Goal: Information Seeking & Learning: Find specific fact

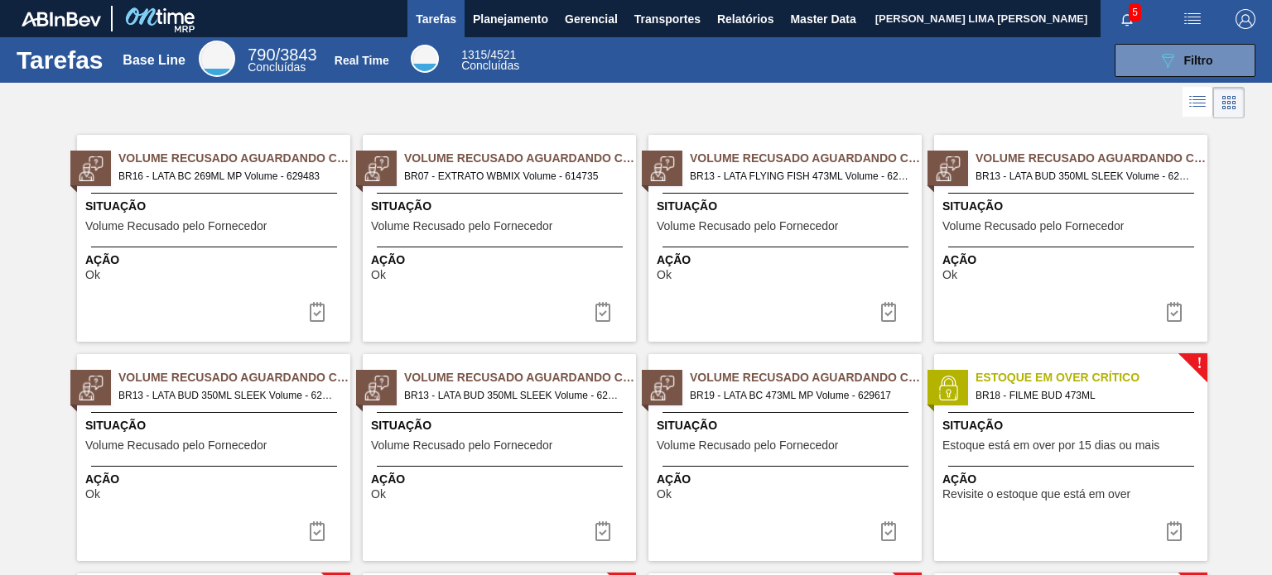
click at [533, 38] on div "Tarefas Base Line 790 / 3843 Concluídas Real Time 1315 / 4521 Concluídas 089F7B…" at bounding box center [636, 60] width 1272 height 46
click at [527, 29] on button "Planejamento" at bounding box center [510, 18] width 92 height 37
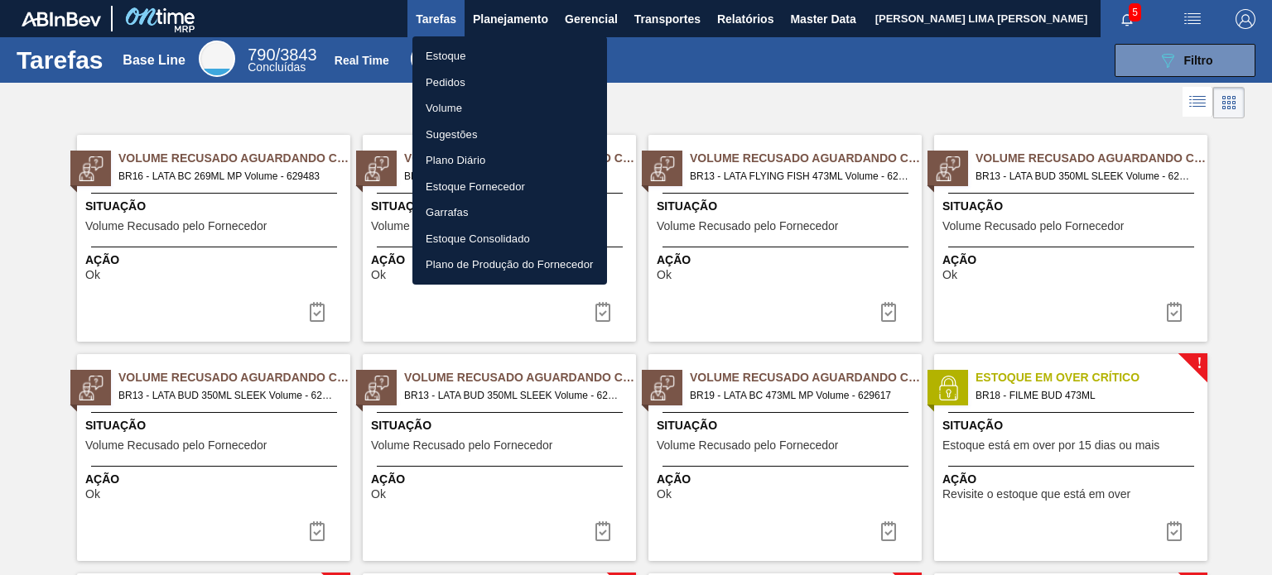
click at [506, 54] on li "Estoque" at bounding box center [509, 56] width 195 height 26
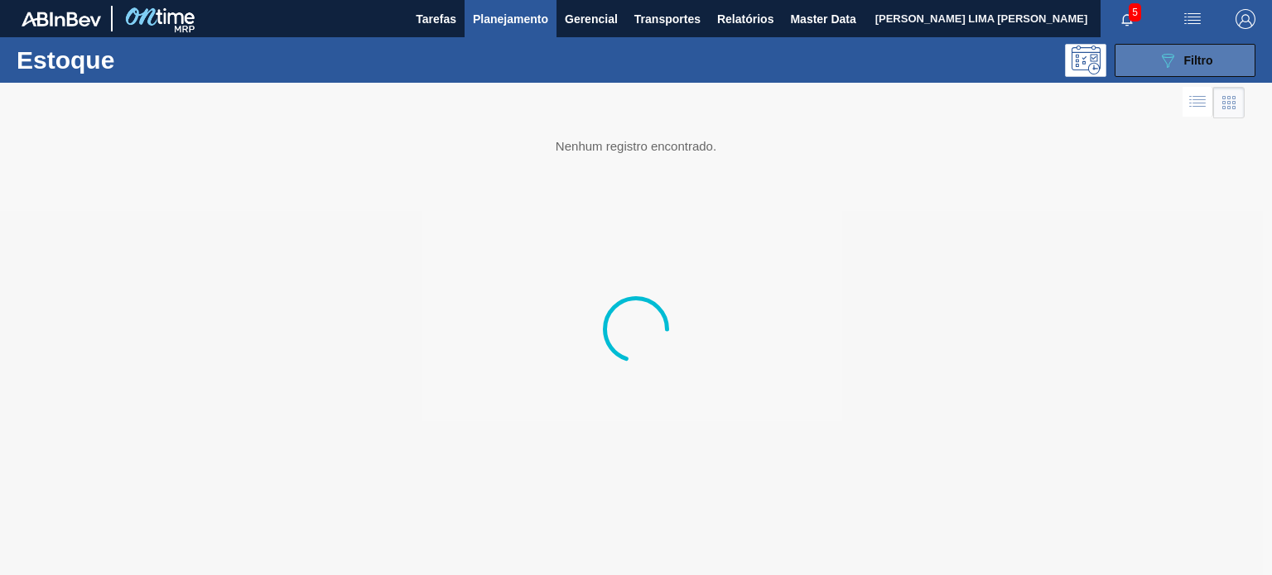
click at [1159, 62] on icon "089F7B8B-B2A5-4AFE-B5C0-19BA573D28AC" at bounding box center [1167, 60] width 20 height 20
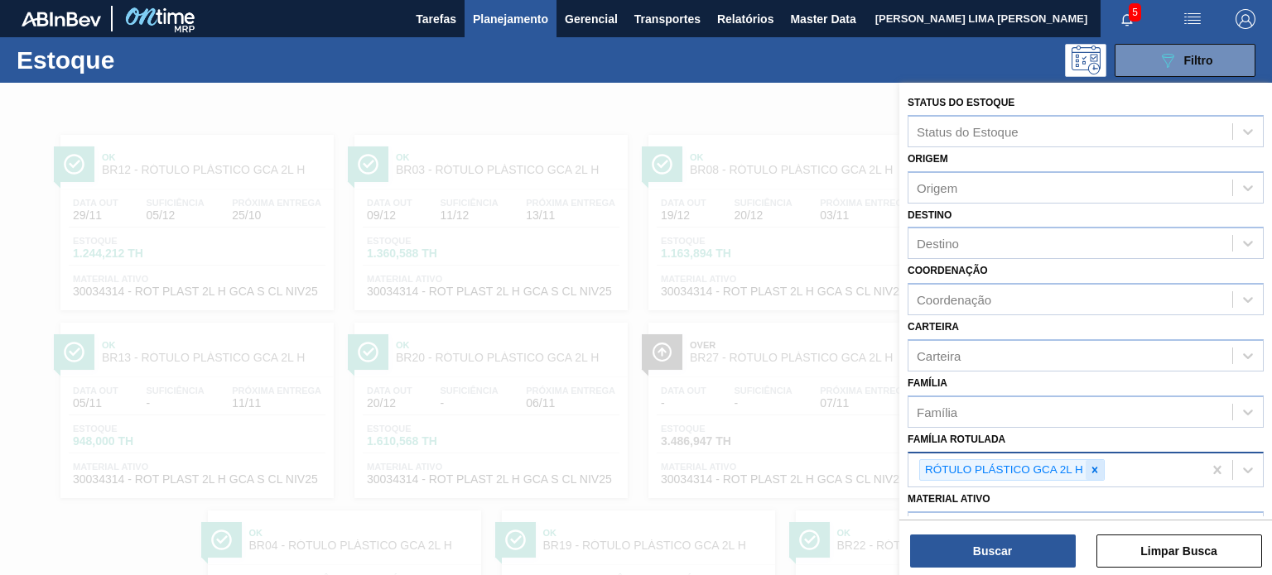
click at [1099, 472] on icon at bounding box center [1095, 470] width 12 height 12
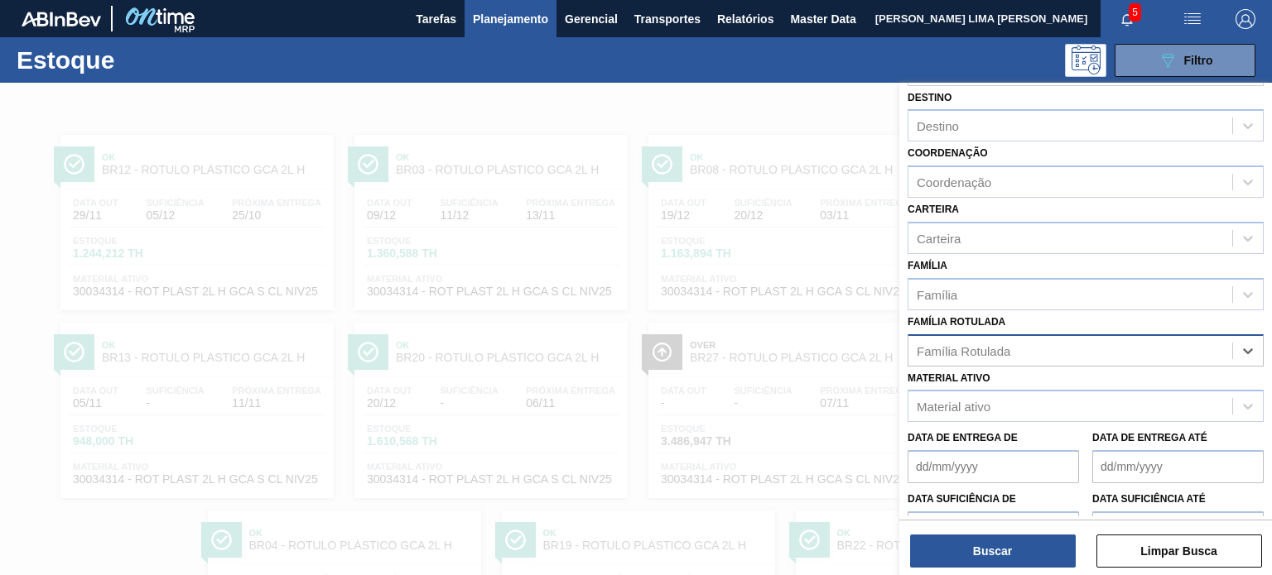
scroll to position [211, 0]
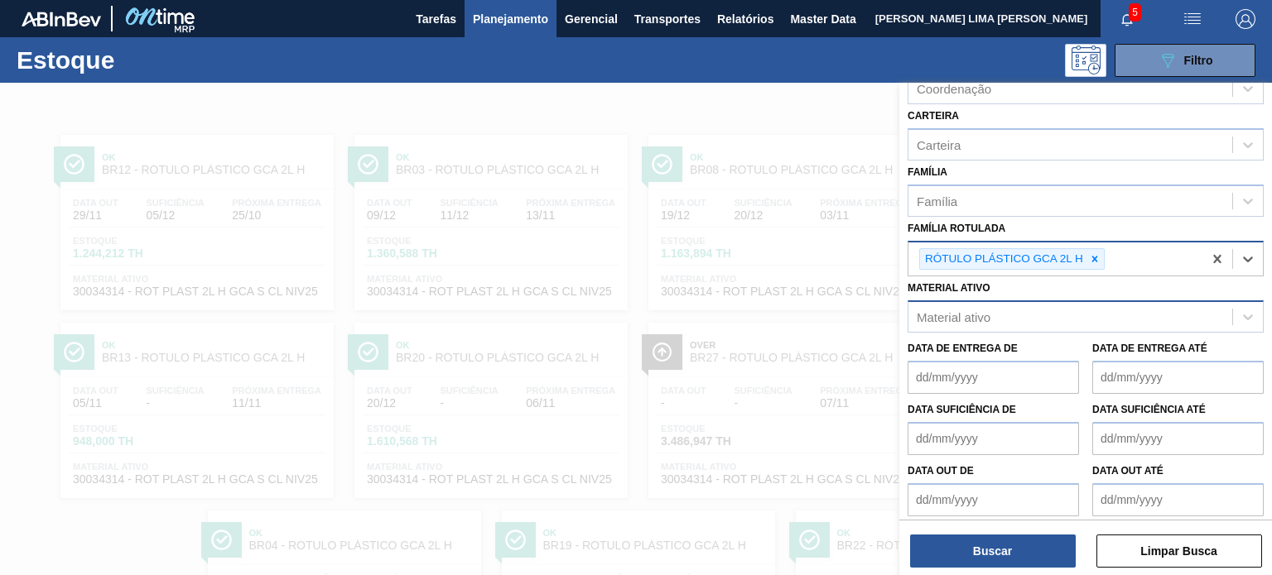
click at [1047, 314] on div "Material ativo" at bounding box center [1070, 317] width 324 height 24
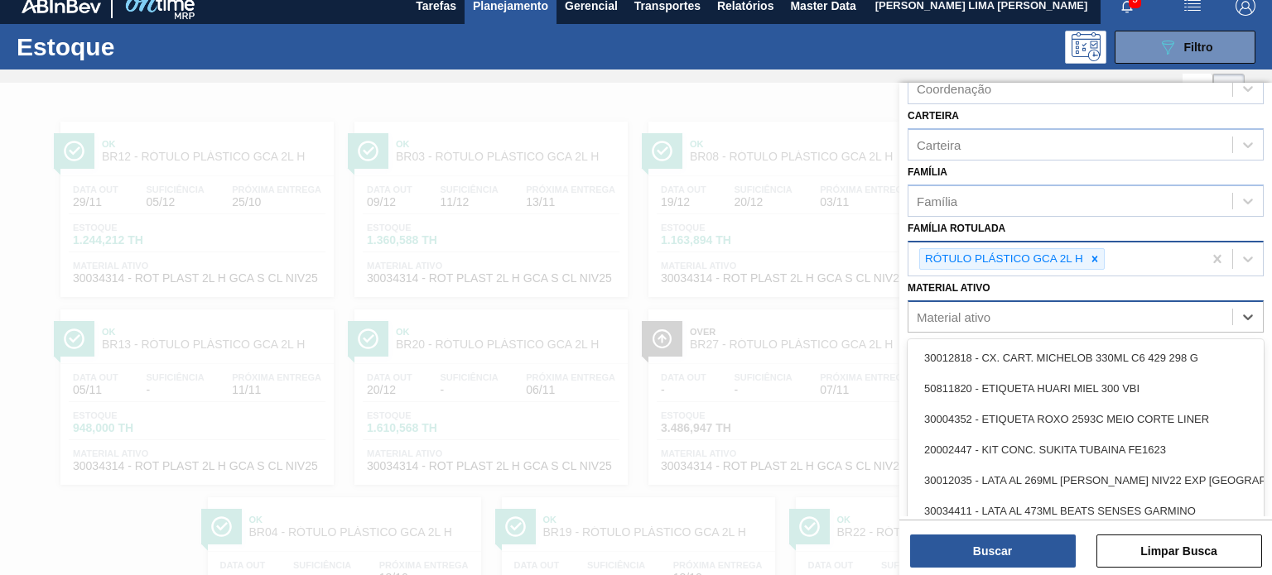
scroll to position [14, 0]
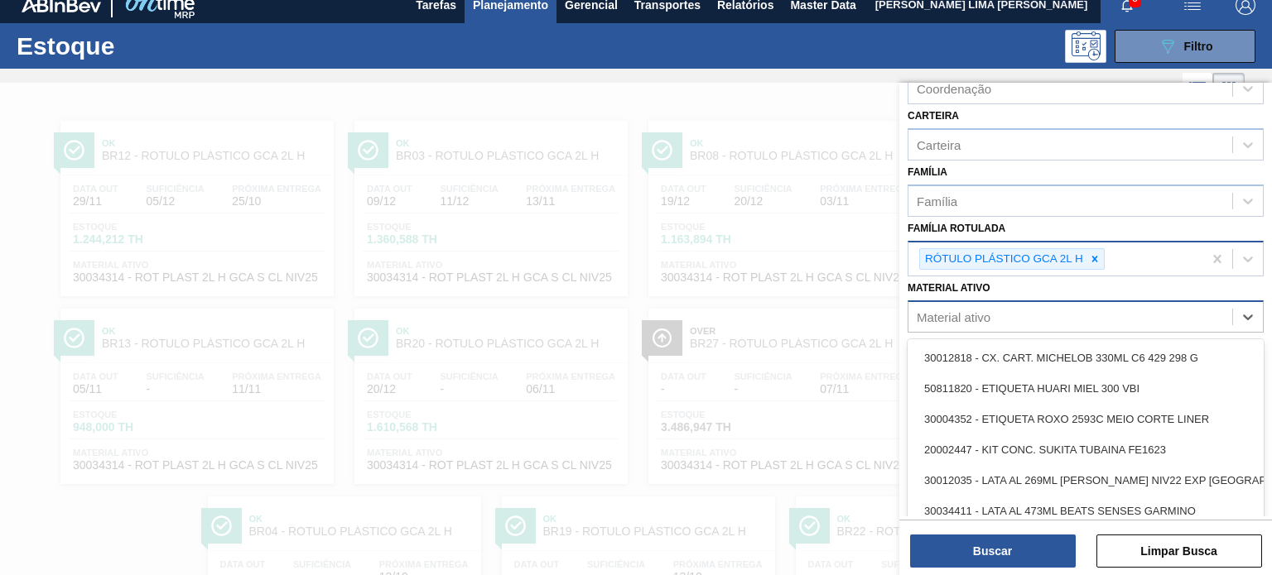
paste ativo "30036585"
type ativo "30036585"
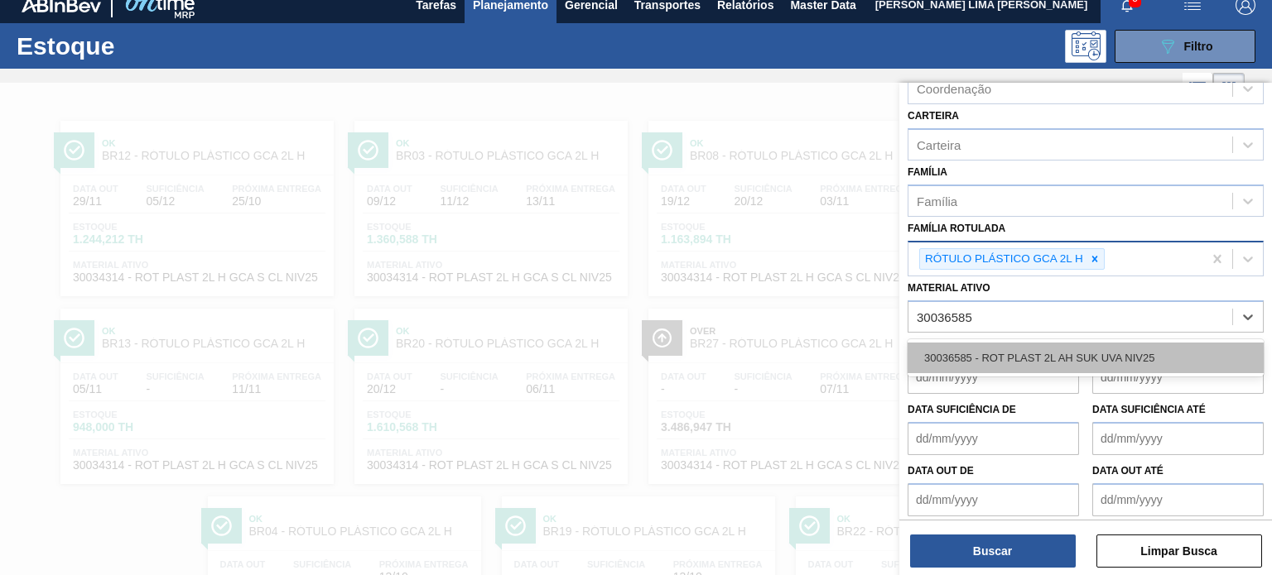
click at [1056, 343] on div "30036585 - ROT PLAST 2L AH SUK UVA NIV25" at bounding box center [1085, 358] width 356 height 31
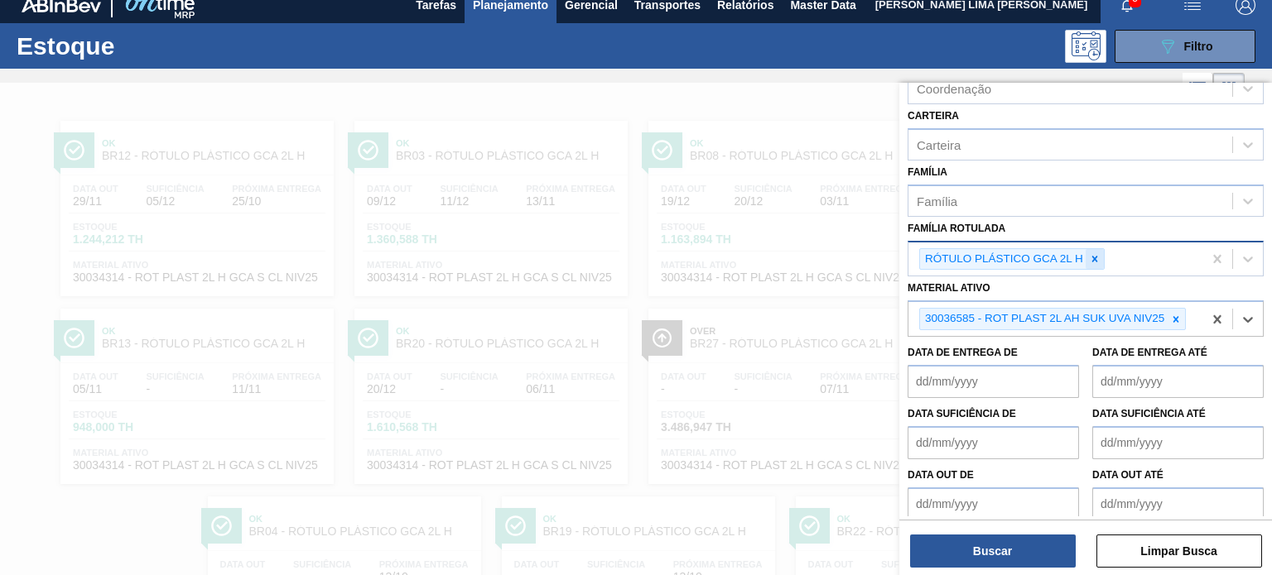
click at [1083, 257] on div "RÓTULO PLÁSTICO GCA 2L H" at bounding box center [1003, 259] width 166 height 21
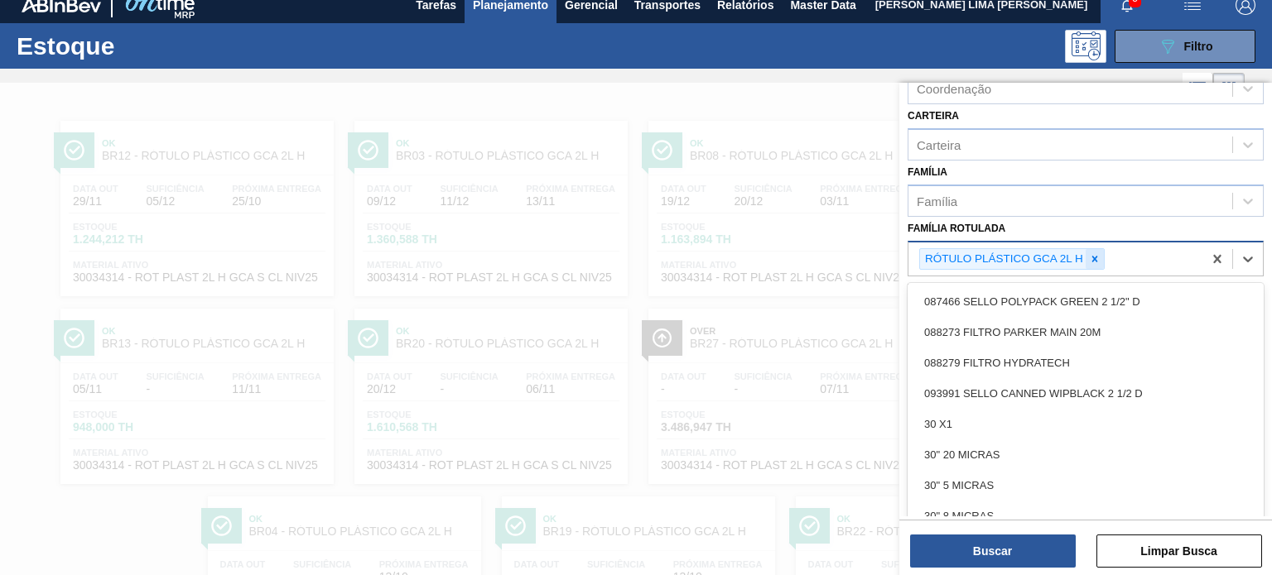
click at [1089, 254] on icon at bounding box center [1095, 259] width 12 height 12
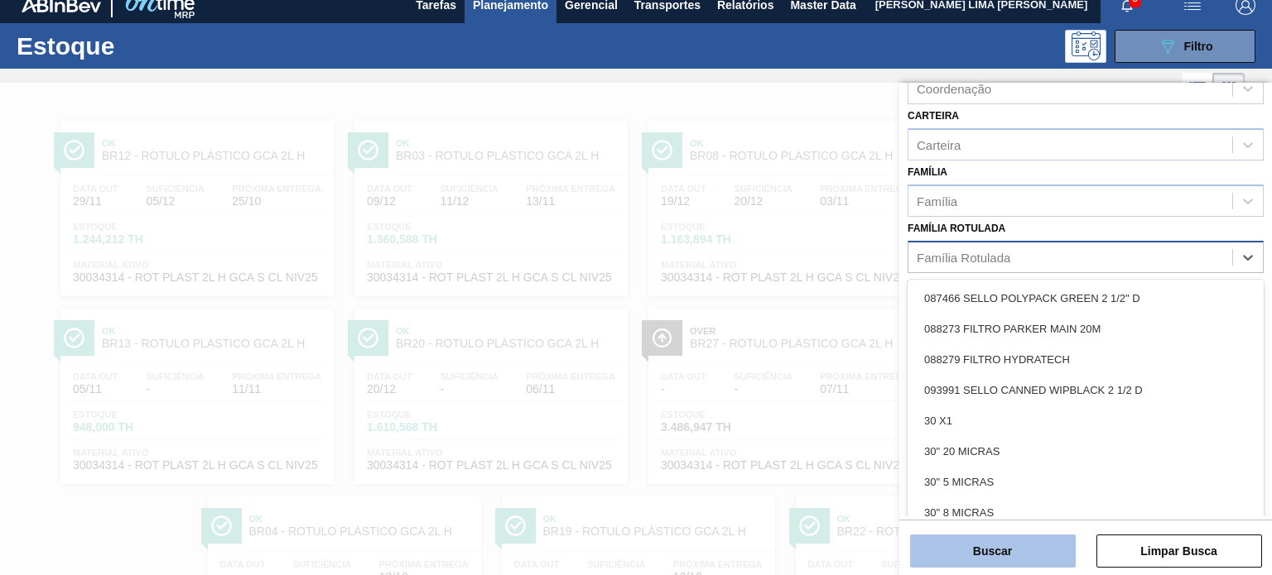
click at [1044, 546] on button "Buscar" at bounding box center [993, 551] width 166 height 33
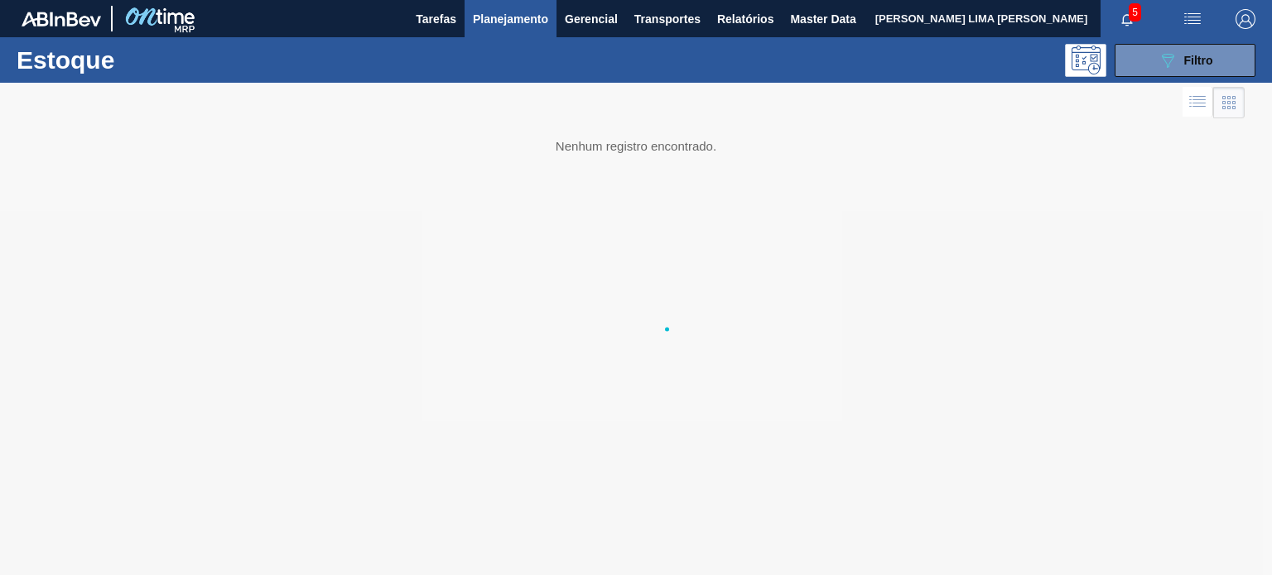
scroll to position [0, 0]
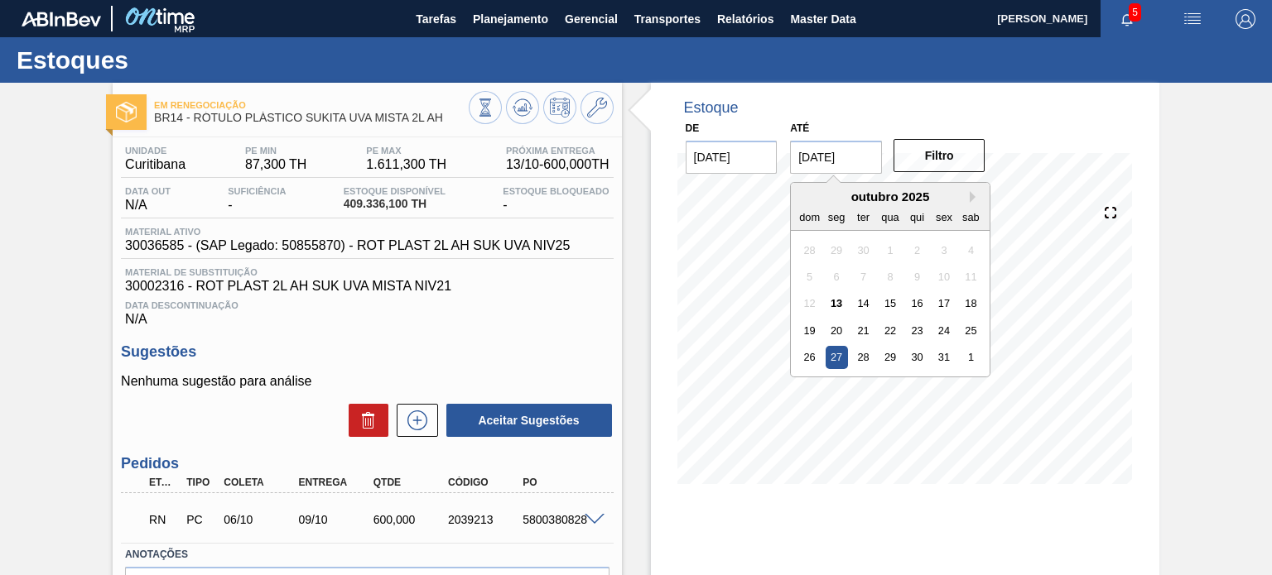
click at [854, 166] on input "[DATE]" at bounding box center [836, 157] width 92 height 33
click at [966, 190] on div "outubro 2025" at bounding box center [890, 197] width 199 height 14
click at [971, 200] on button "Next Month" at bounding box center [975, 197] width 12 height 12
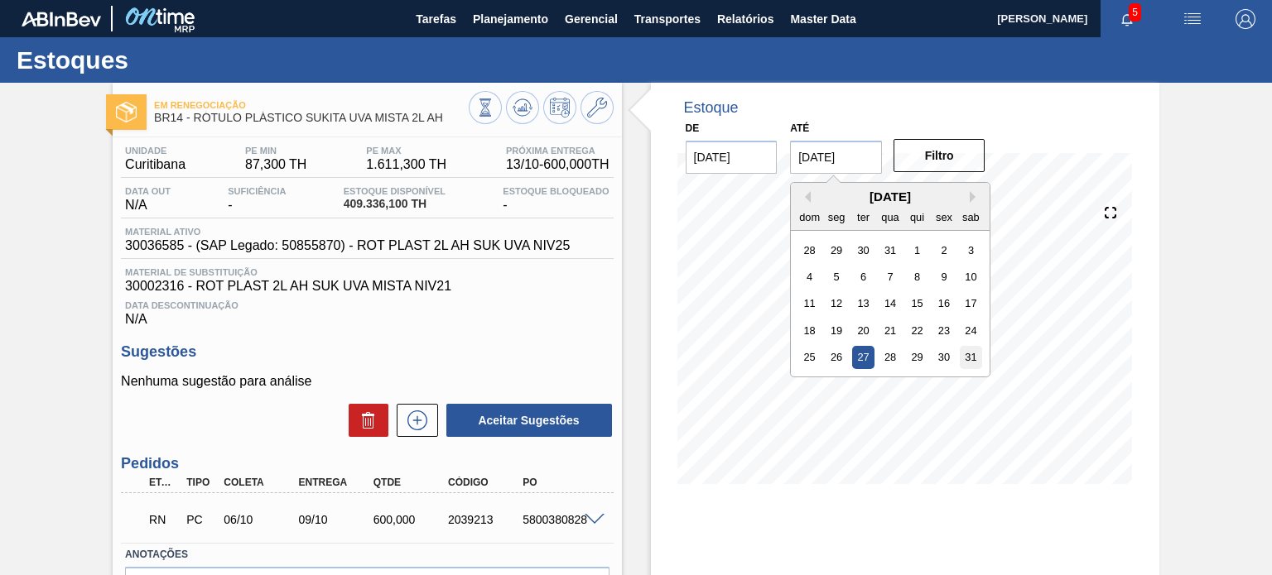
click at [969, 353] on div "31" at bounding box center [970, 357] width 22 height 22
type input "[DATE]"
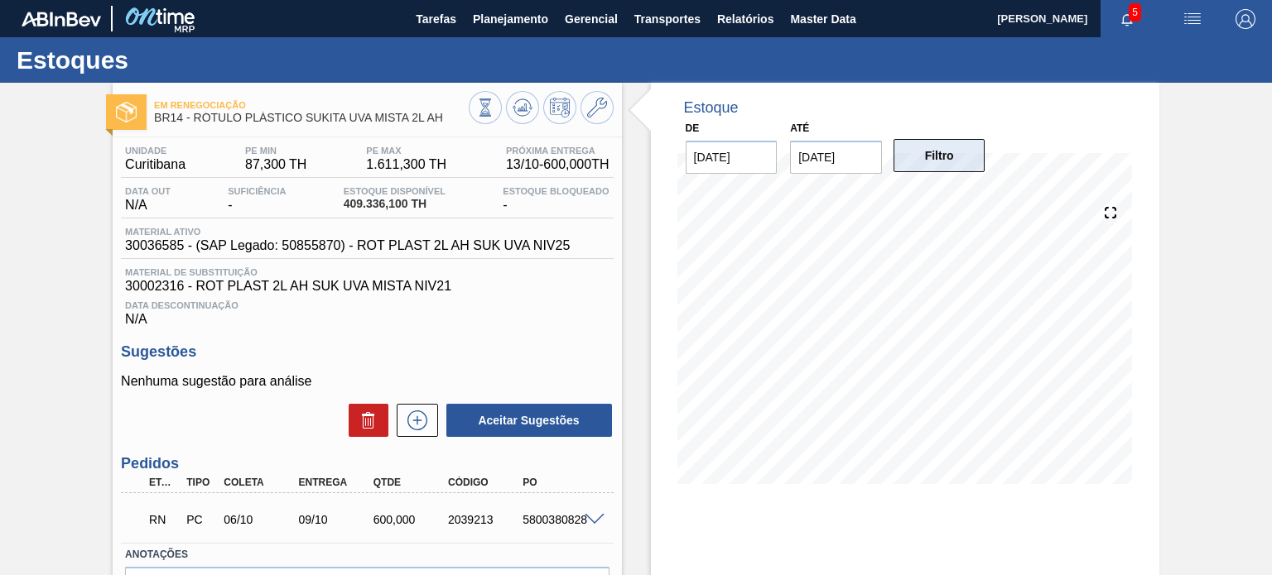
click at [944, 157] on button "Filtro" at bounding box center [939, 155] width 92 height 33
click at [0, 314] on div "Em Renegociação BR14 - RÓTULO PLÁSTICO SUKITA UVA MISTA 2L AH Unidade Curitiban…" at bounding box center [636, 397] width 1272 height 629
click at [608, 108] on button at bounding box center [596, 107] width 33 height 33
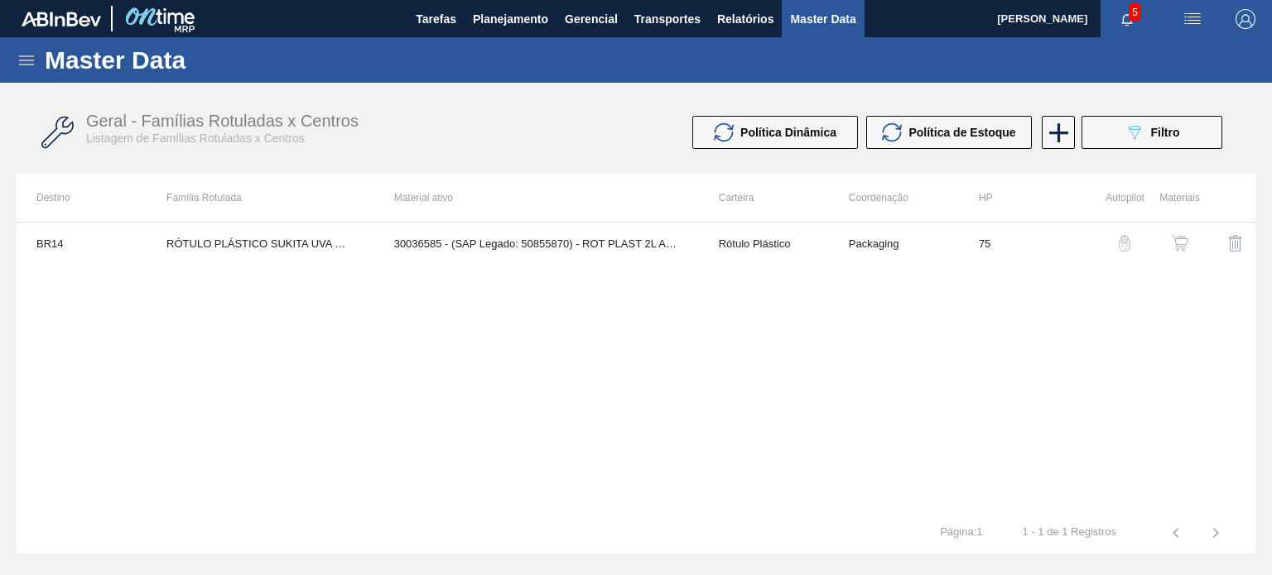
click at [1178, 244] on img "button" at bounding box center [1179, 243] width 17 height 17
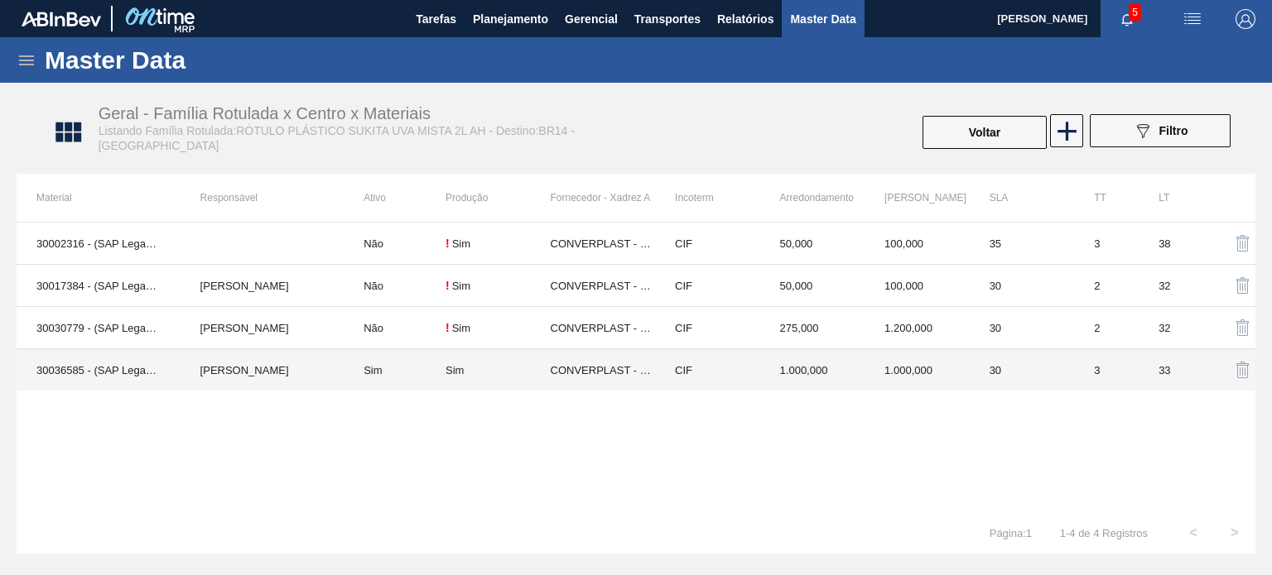
click at [736, 382] on td "CIF" at bounding box center [707, 370] width 105 height 42
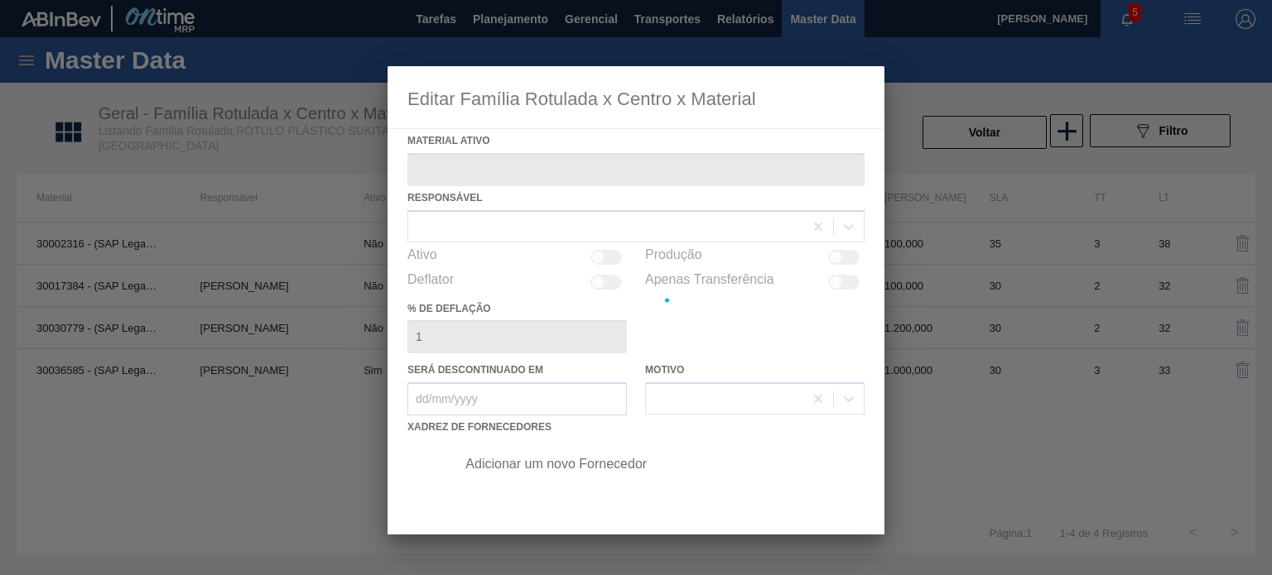
type ativo "30036585 - (SAP Legado: 50855870) - ROT PLAST 2L AH SUK UVA NIV25"
checkbox input "true"
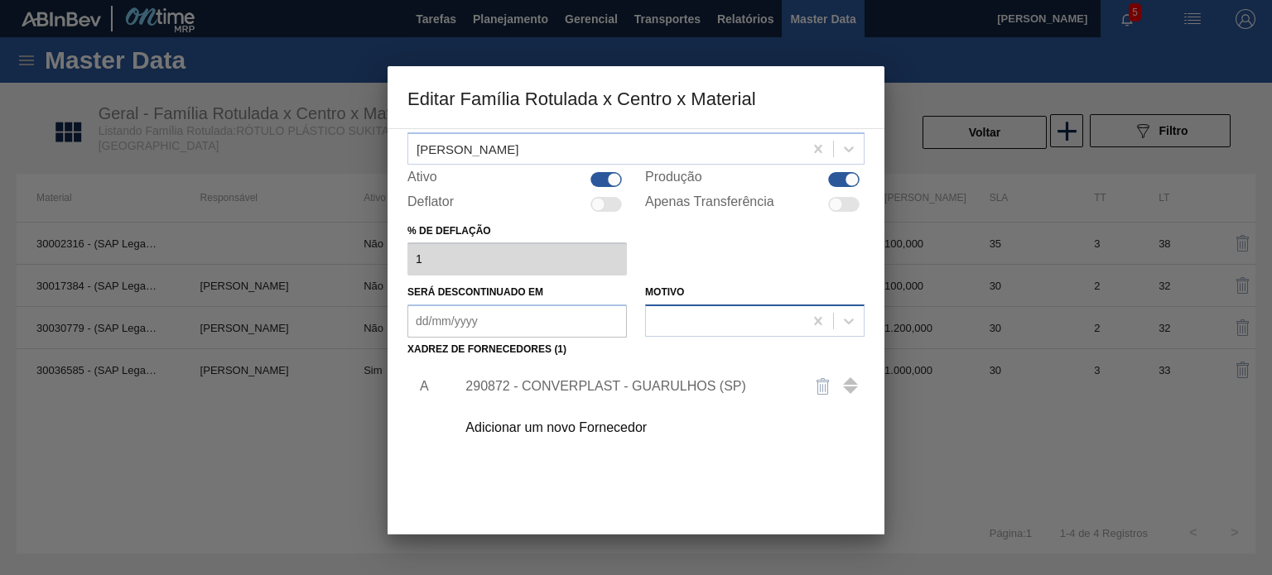
scroll to position [169, 0]
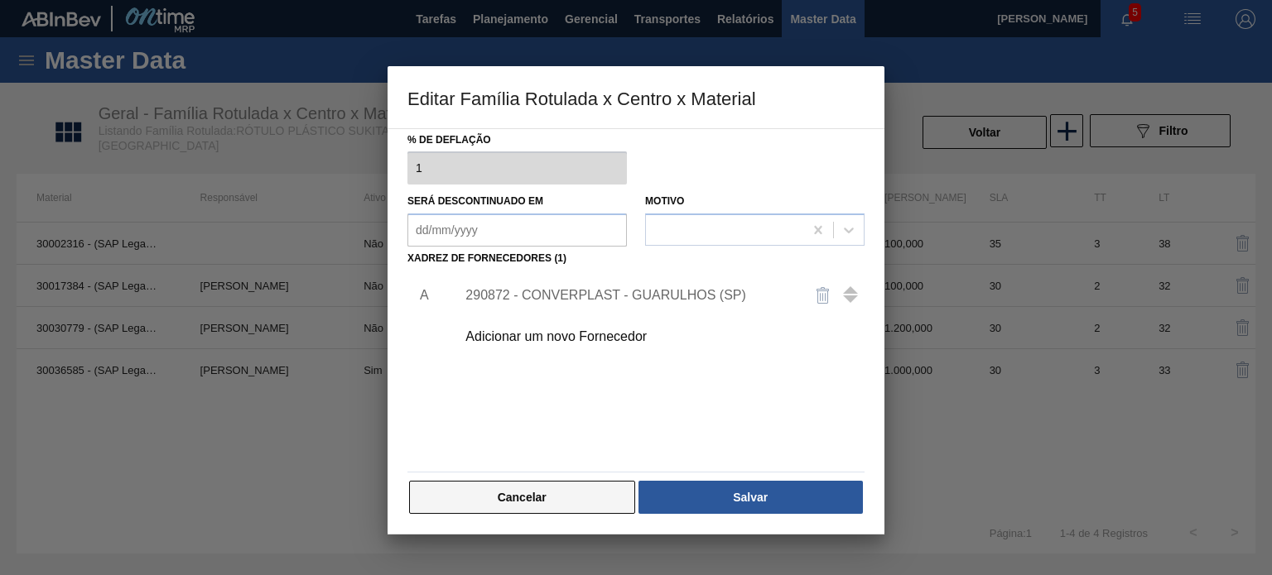
click at [584, 503] on button "Cancelar" at bounding box center [522, 497] width 226 height 33
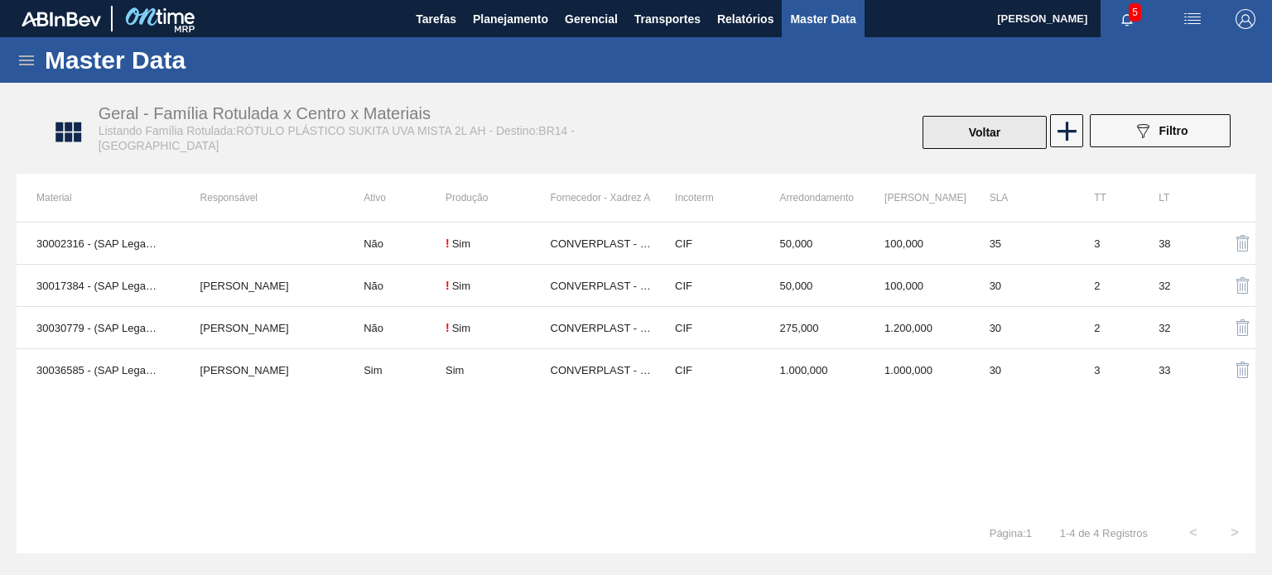
click at [924, 141] on button "Voltar" at bounding box center [984, 132] width 124 height 33
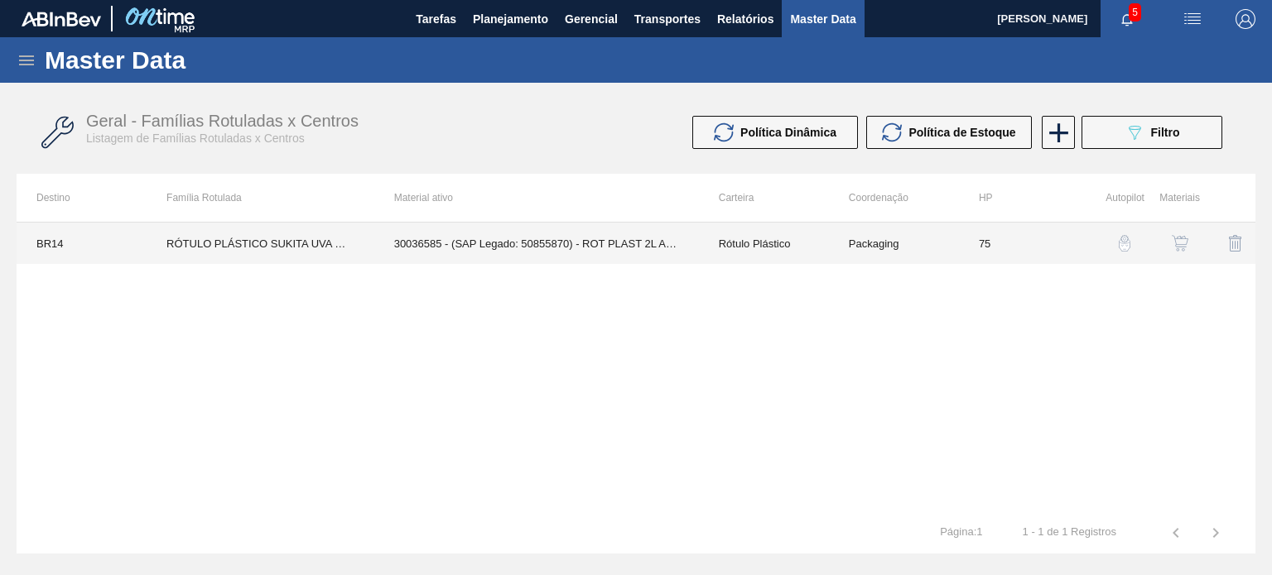
click at [536, 252] on td "30036585 - (SAP Legado: 50855870) - ROT PLAST 2L AH SUK UVA NIV25" at bounding box center [536, 243] width 325 height 41
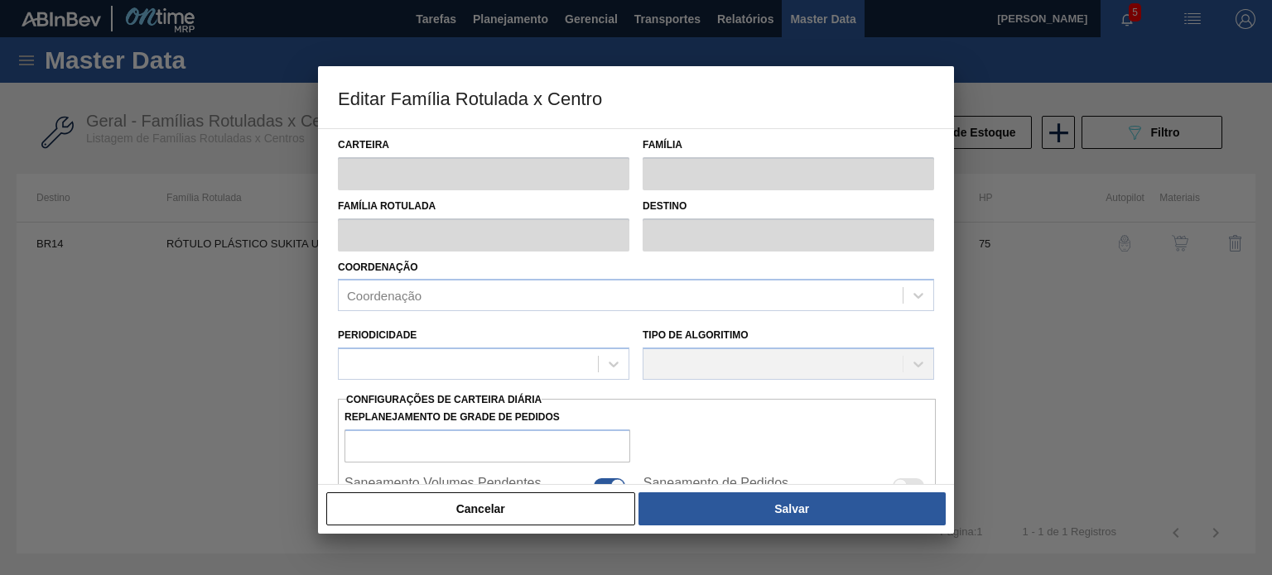
type input "Rótulo Plástico"
type input "RÓTULO PLÁSTICO SUKITA UVA MISTA 2L AH"
type input "BR14 - [GEOGRAPHIC_DATA]"
type input "75"
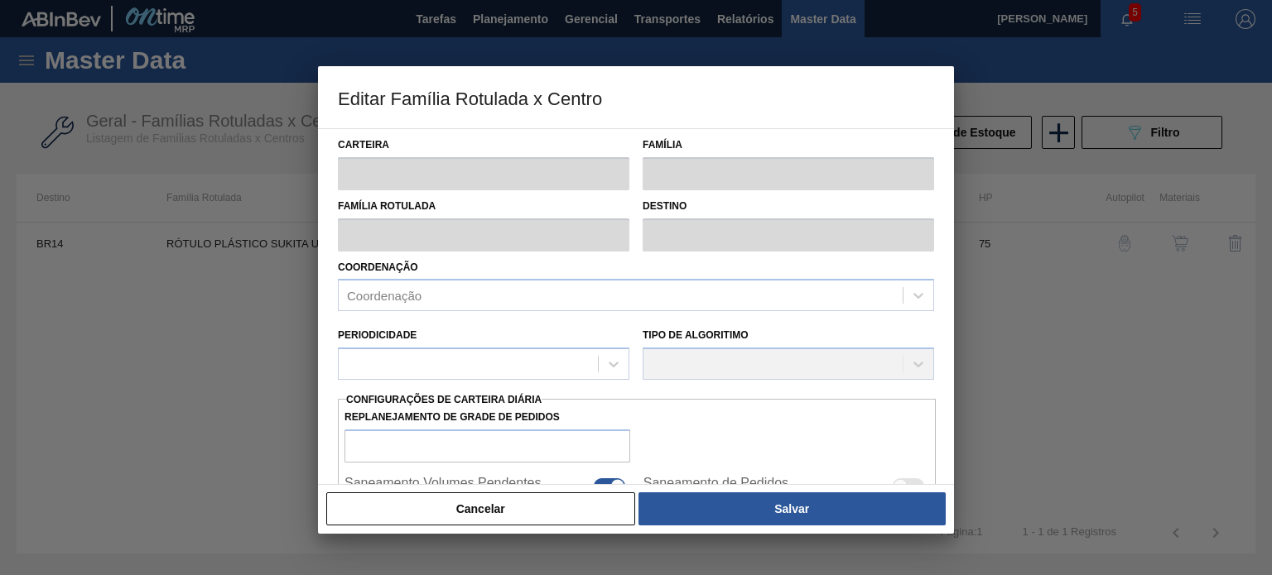
checkbox input "true"
type input "87,296"
type input "1.611,296"
type input "50"
type input "849,296"
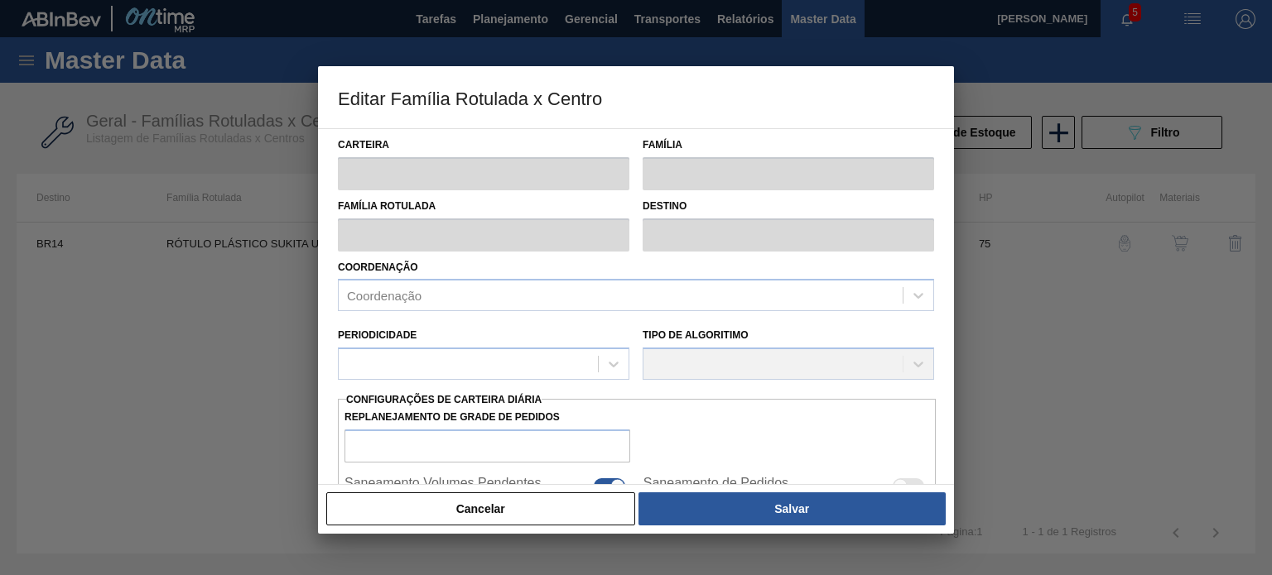
checkbox input "true"
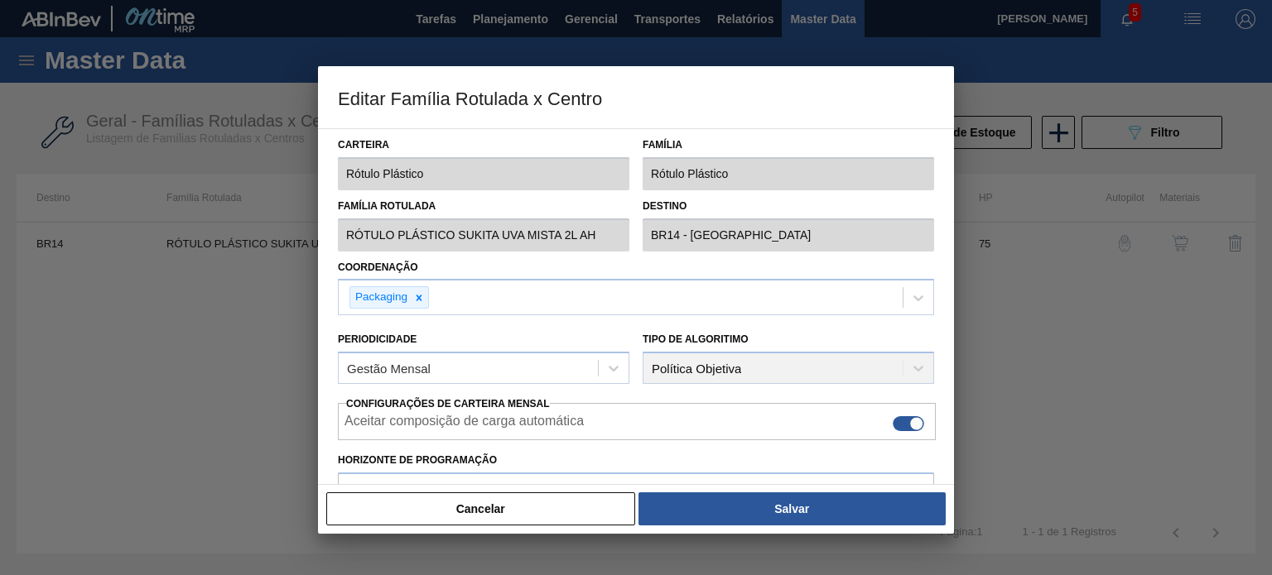
type input "87,3"
type input "1.611,3"
type input "48"
type input "805,650"
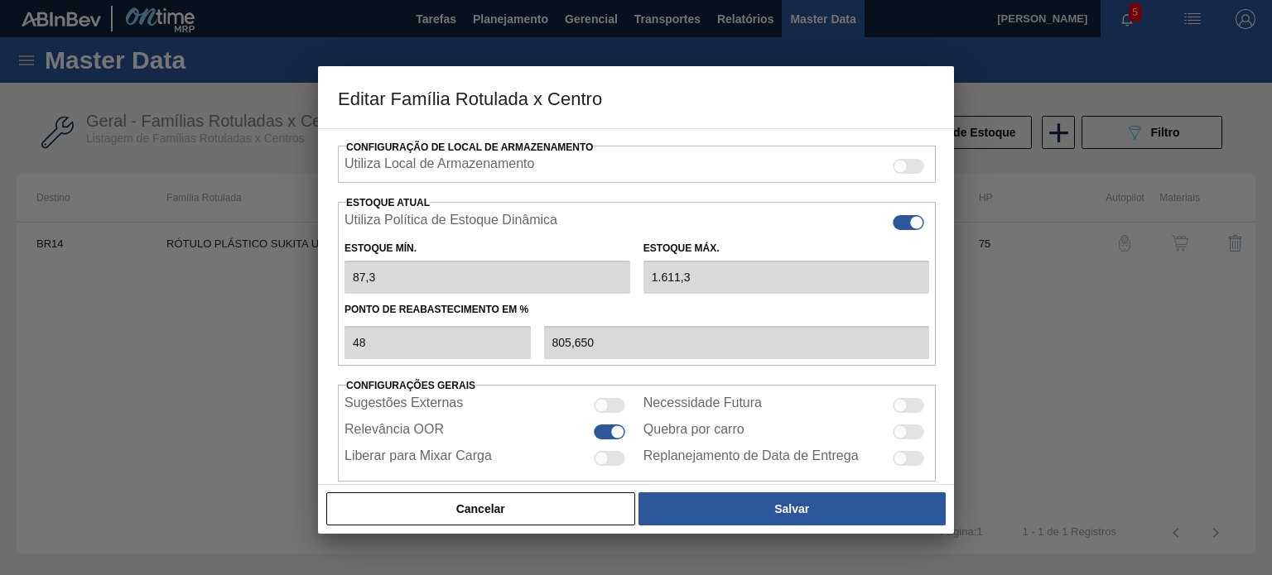
scroll to position [401, 0]
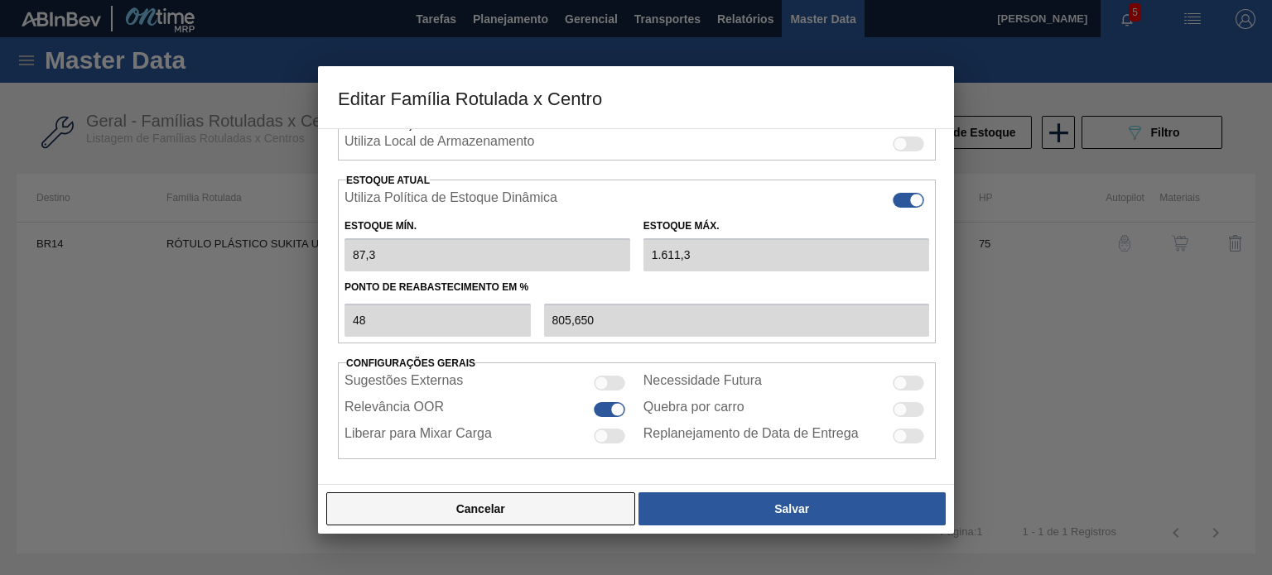
click at [609, 493] on button "Cancelar" at bounding box center [480, 509] width 309 height 33
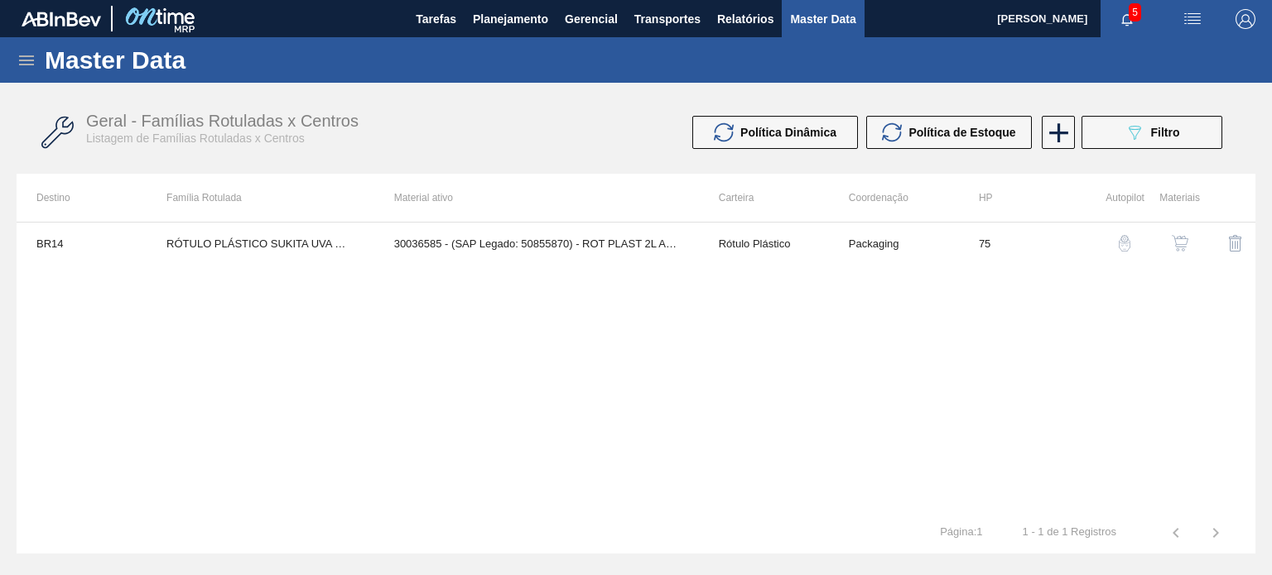
click at [1182, 244] on img "button" at bounding box center [1179, 243] width 17 height 17
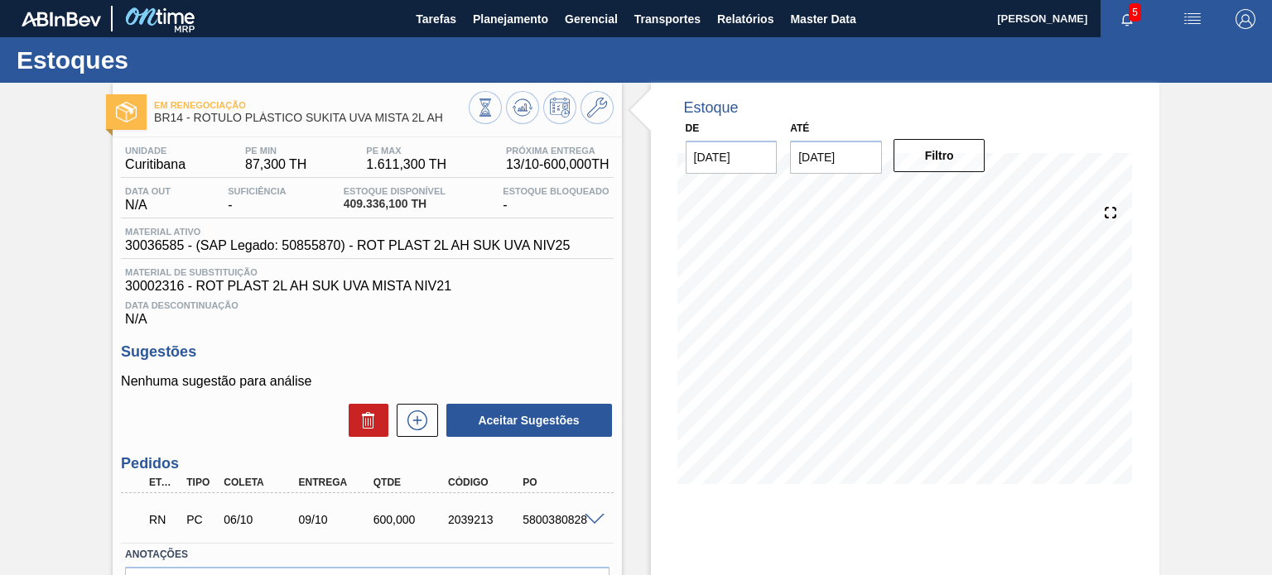
click at [156, 245] on span "30036585 - (SAP Legado: 50855870) - ROT PLAST 2L AH SUK UVA NIV25" at bounding box center [347, 245] width 445 height 15
click at [493, 111] on icon at bounding box center [485, 108] width 18 height 18
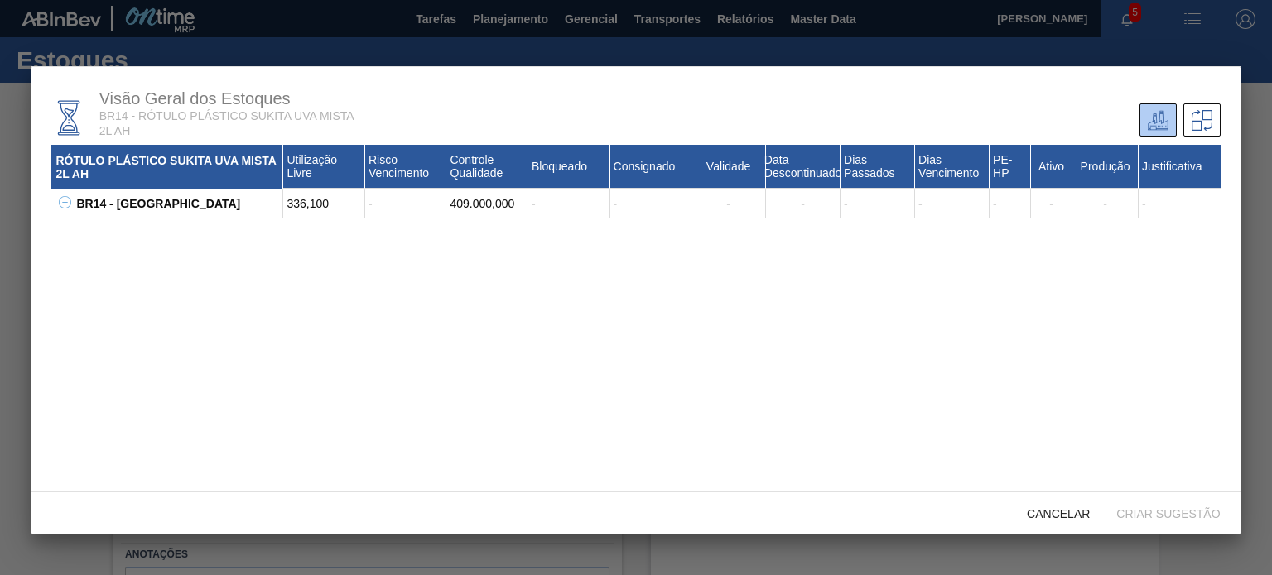
click at [57, 192] on div "BR14 - [GEOGRAPHIC_DATA] 336,100 - 409.000,000 - - - - - - - - - - 30002316 - R…" at bounding box center [635, 204] width 1168 height 30
click at [67, 201] on icon at bounding box center [65, 202] width 12 height 12
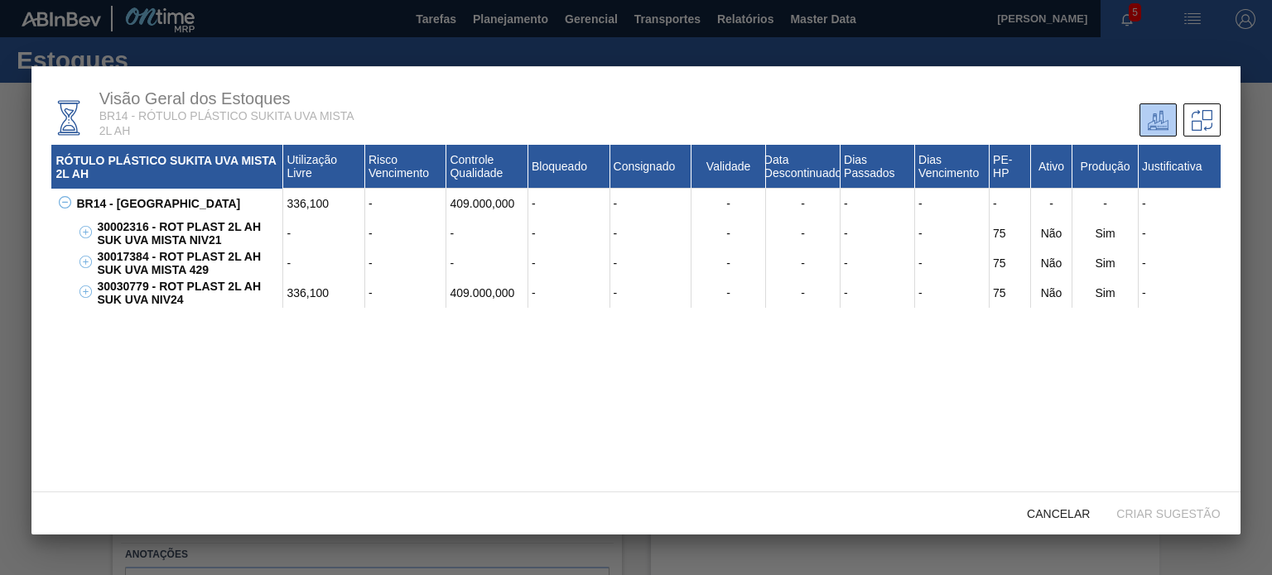
click at [114, 291] on div "30030779 - ROT PLAST 2L AH SUK UVA NIV24" at bounding box center [188, 293] width 190 height 30
copy div "30030779"
drag, startPoint x: 187, startPoint y: 304, endPoint x: 90, endPoint y: 293, distance: 97.5
click at [93, 293] on div "30030779 - ROT PLAST 2L AH SUK UVA NIV24 336,100 - 409.000,000 - - - - - - 75 N…" at bounding box center [656, 293] width 1127 height 30
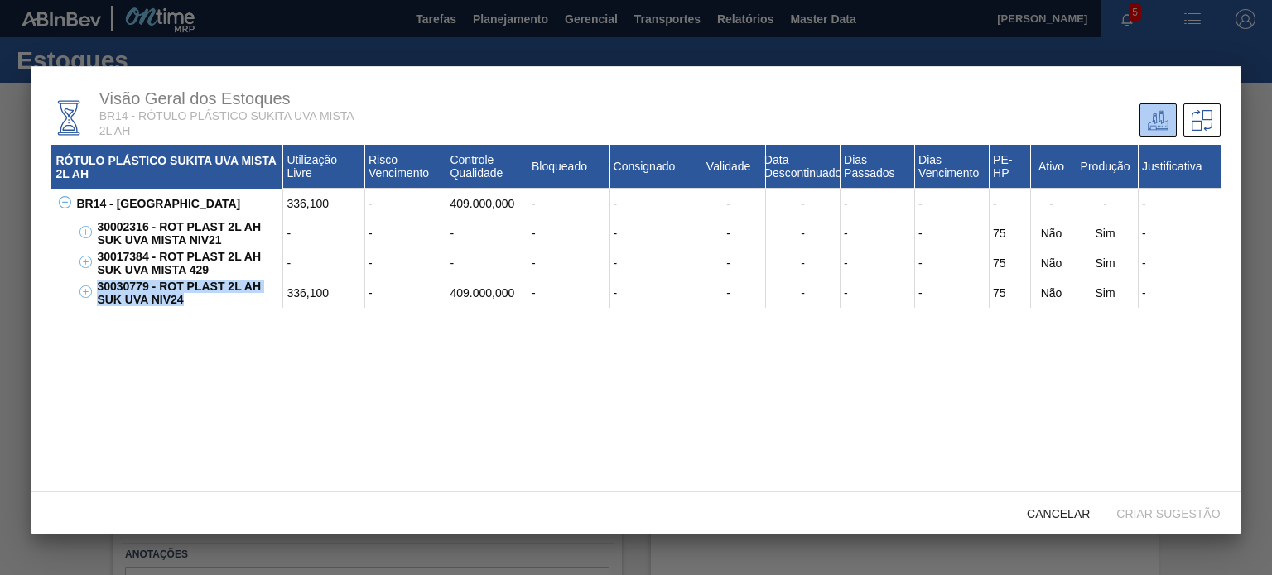
copy div "30030779 - ROT PLAST 2L AH SUK UVA NIV24"
click at [1053, 510] on span "Cancelar" at bounding box center [1057, 513] width 89 height 13
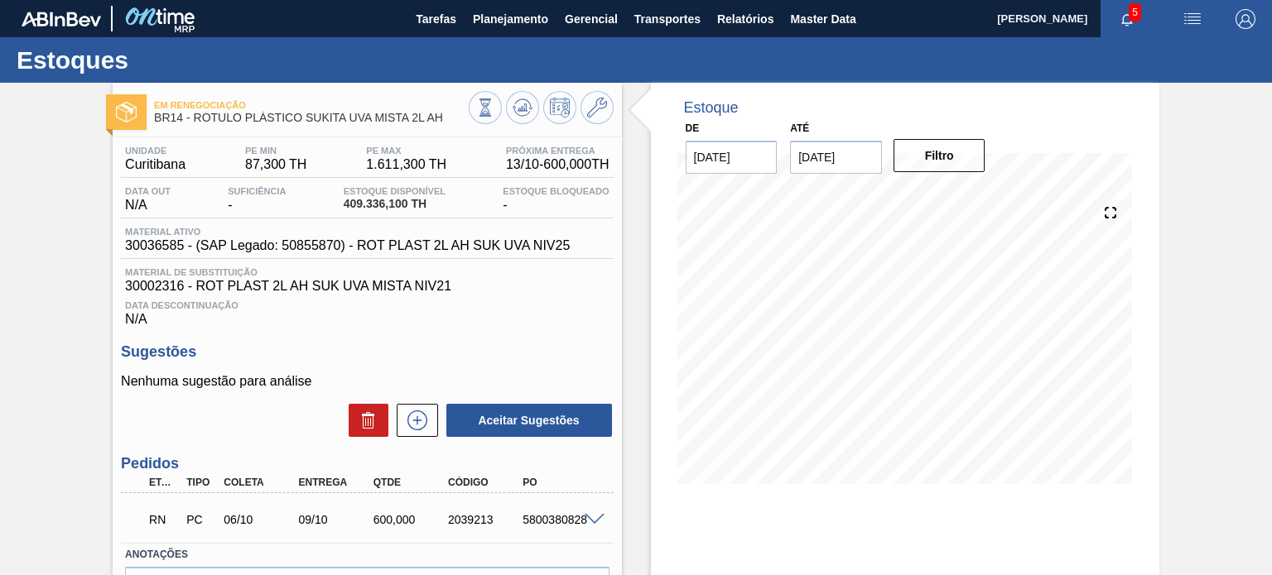
scroll to position [136, 0]
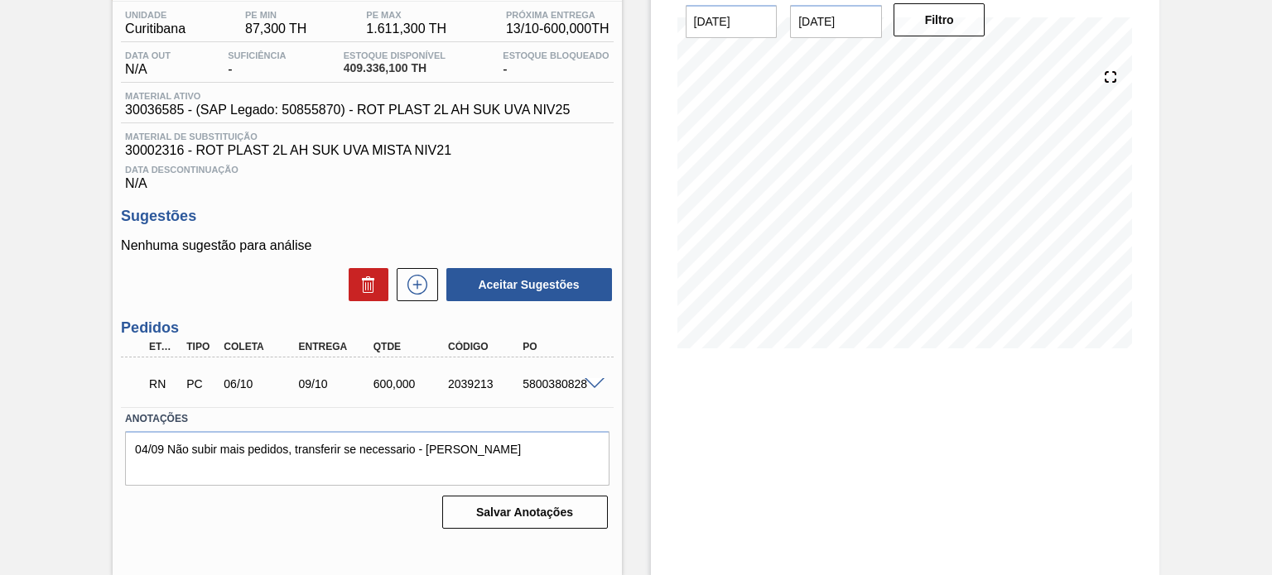
click at [596, 387] on span at bounding box center [594, 384] width 20 height 12
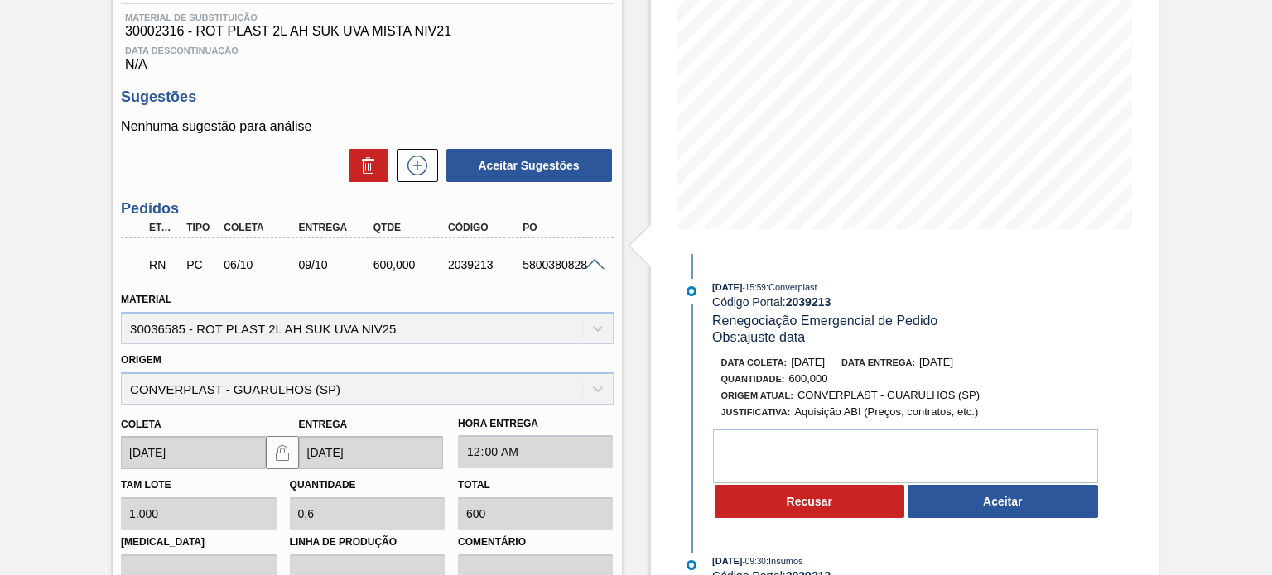
scroll to position [83, 0]
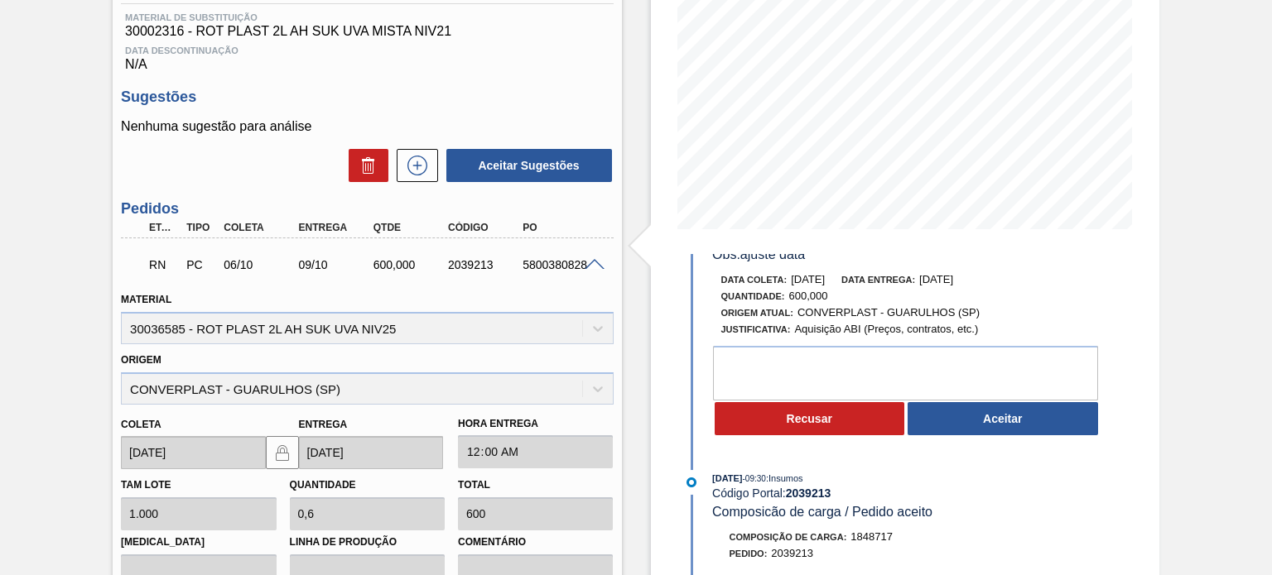
click at [676, 342] on div "[DATE] 15:59 : Converplast Código Portal: 2039213 Renegociação Emergencial de P…" at bounding box center [891, 539] width 430 height 570
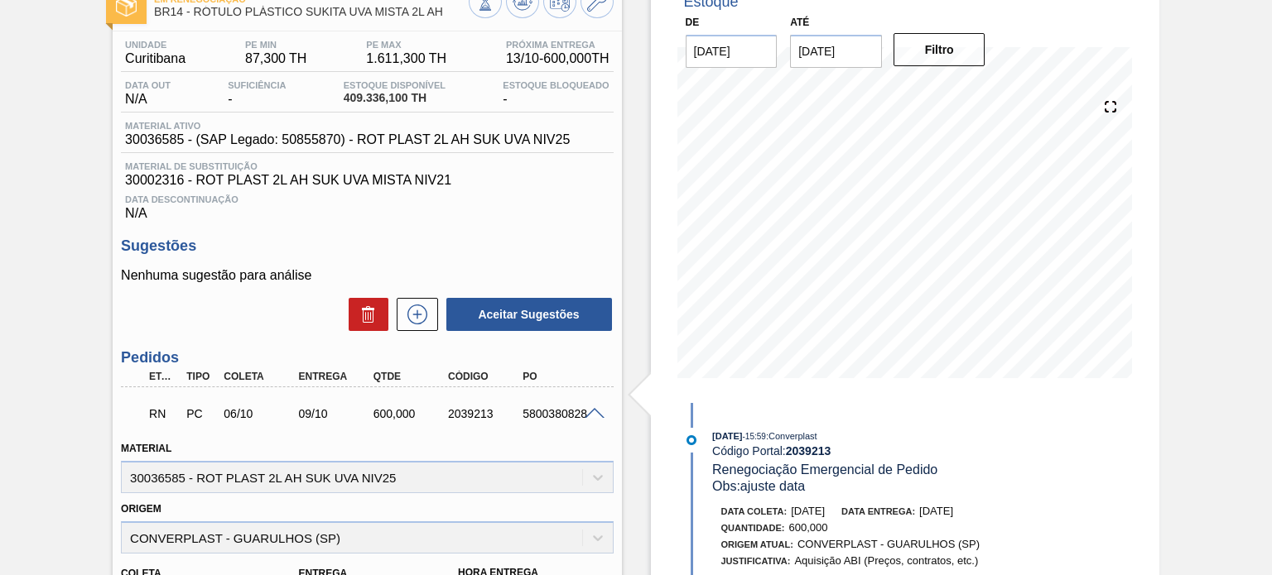
scroll to position [7, 0]
